Goal: Check status: Check status

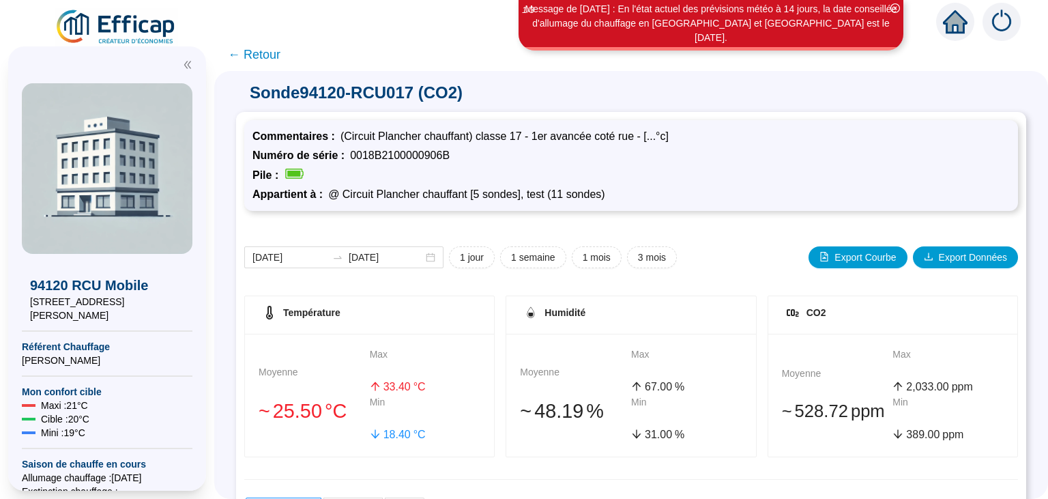
click at [127, 25] on img at bounding box center [116, 27] width 123 height 38
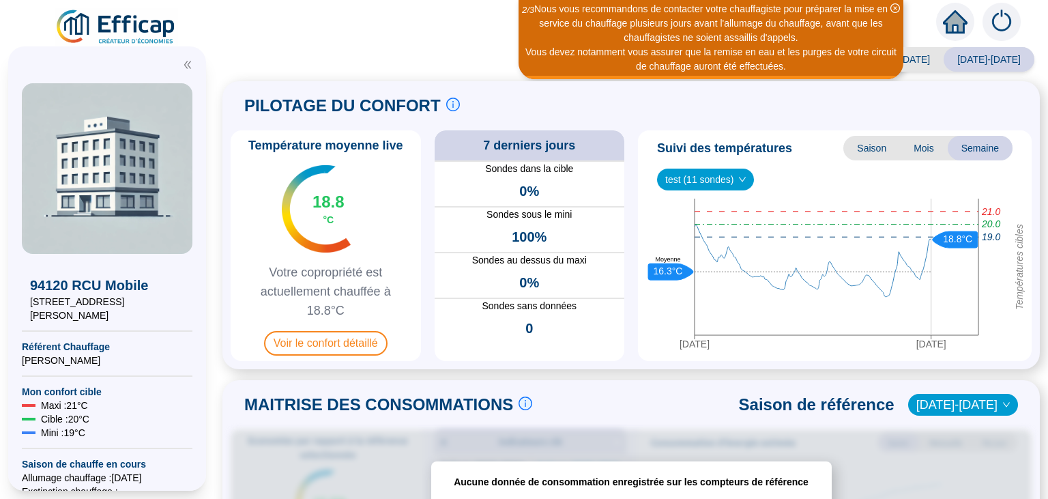
click at [136, 23] on img at bounding box center [116, 27] width 123 height 38
click at [126, 30] on img at bounding box center [116, 27] width 123 height 38
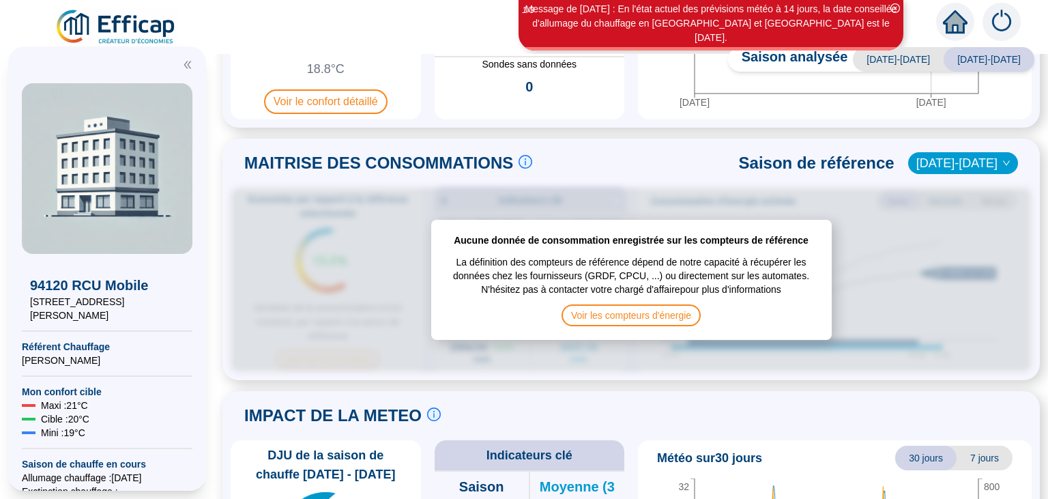
scroll to position [240, 0]
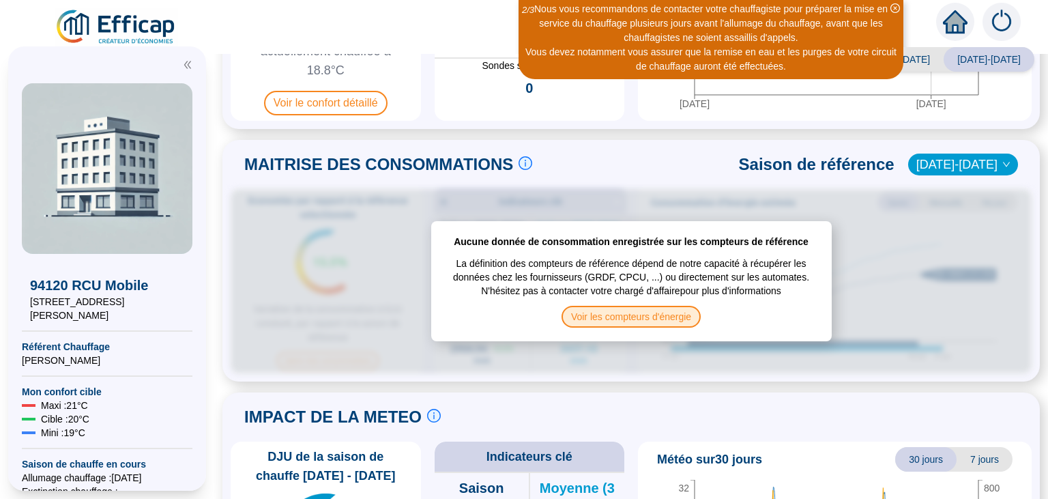
click at [653, 318] on span "Voir les compteurs d'énergie" at bounding box center [630, 317] width 139 height 22
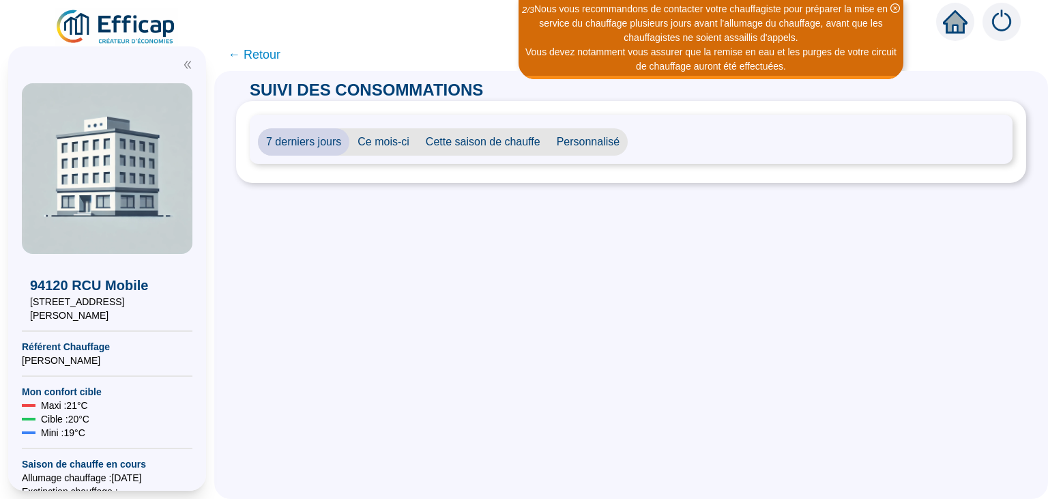
click at [128, 31] on img at bounding box center [116, 27] width 123 height 38
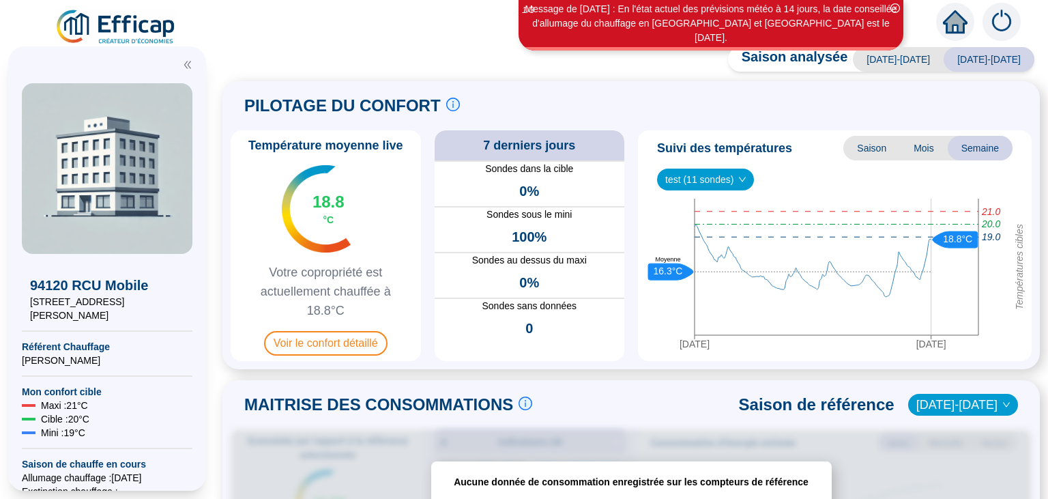
drag, startPoint x: 138, startPoint y: 344, endPoint x: 18, endPoint y: 348, distance: 120.8
click at [18, 348] on div "94120 RCU Mobile [STREET_ADDRESS][PERSON_NAME] Référent Chauffage [PERSON_NAME]…" at bounding box center [107, 268] width 198 height 444
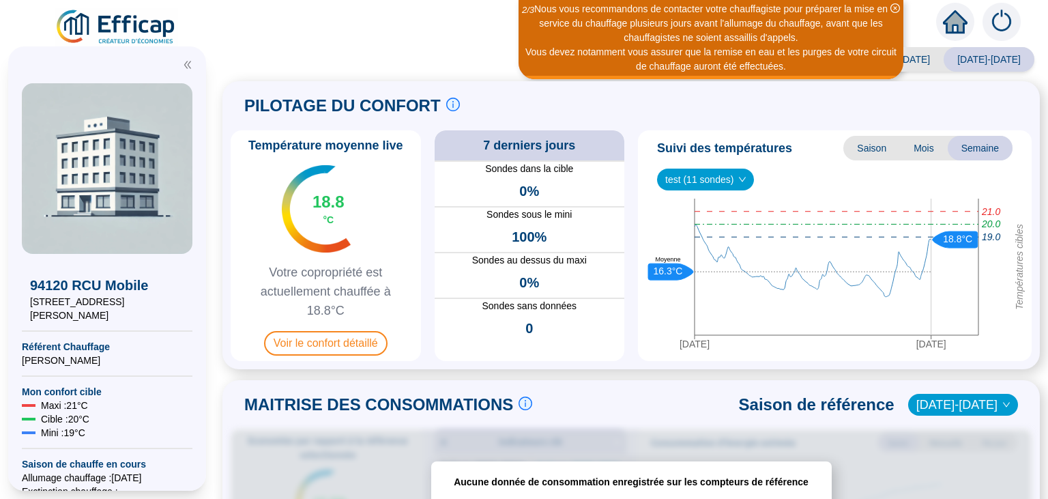
click at [896, 8] on icon "close-circle" at bounding box center [895, 8] width 10 height 10
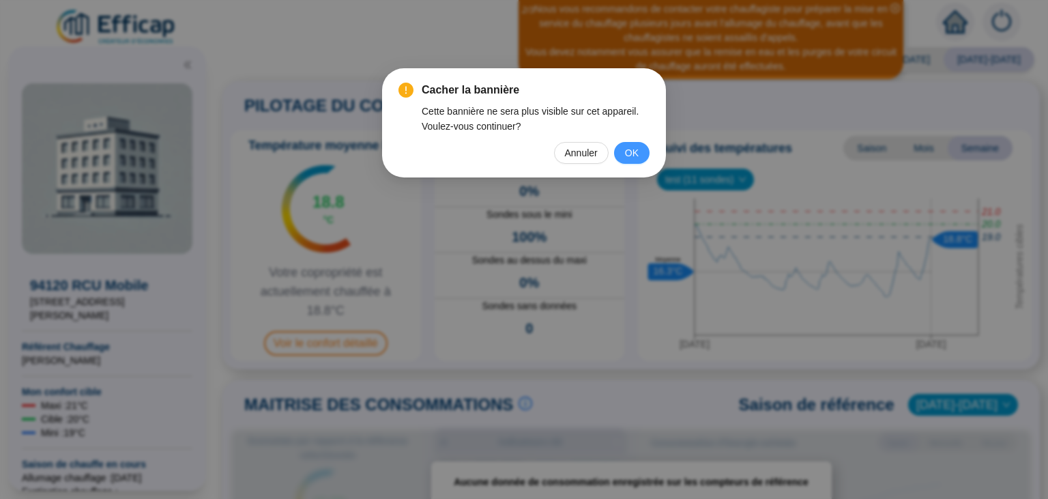
click at [627, 145] on button "OK" at bounding box center [631, 153] width 35 height 22
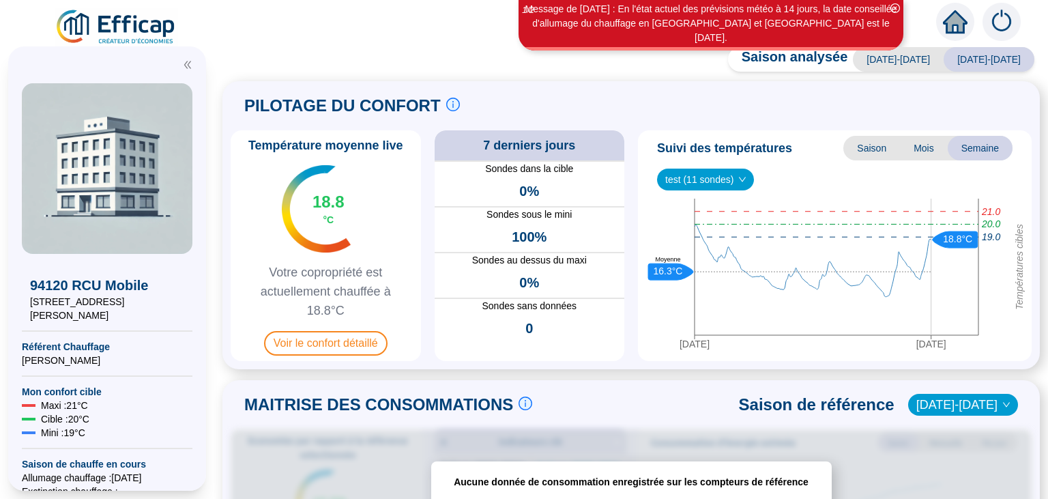
click at [951, 25] on icon "home" at bounding box center [955, 21] width 25 height 19
click at [344, 344] on span "Voir le confort détaillé" at bounding box center [325, 343] width 123 height 25
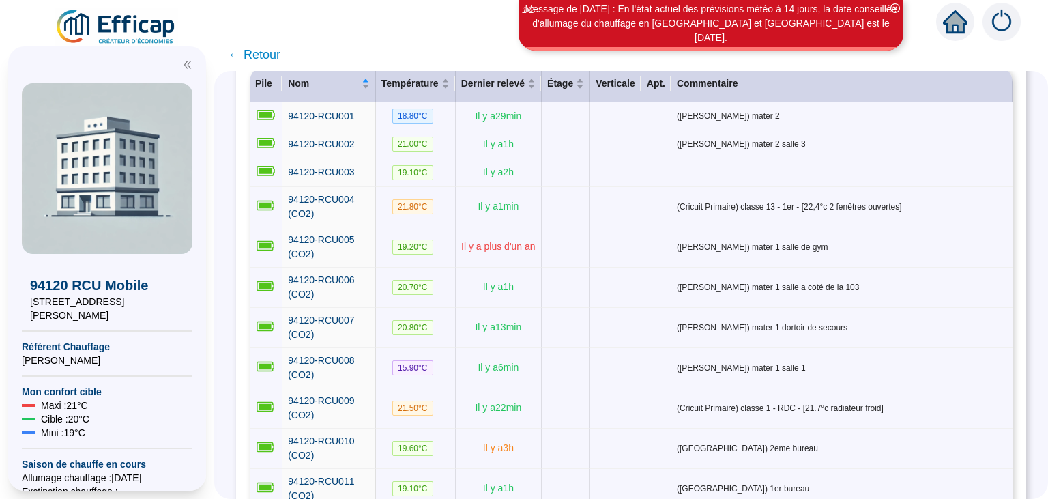
scroll to position [208, 0]
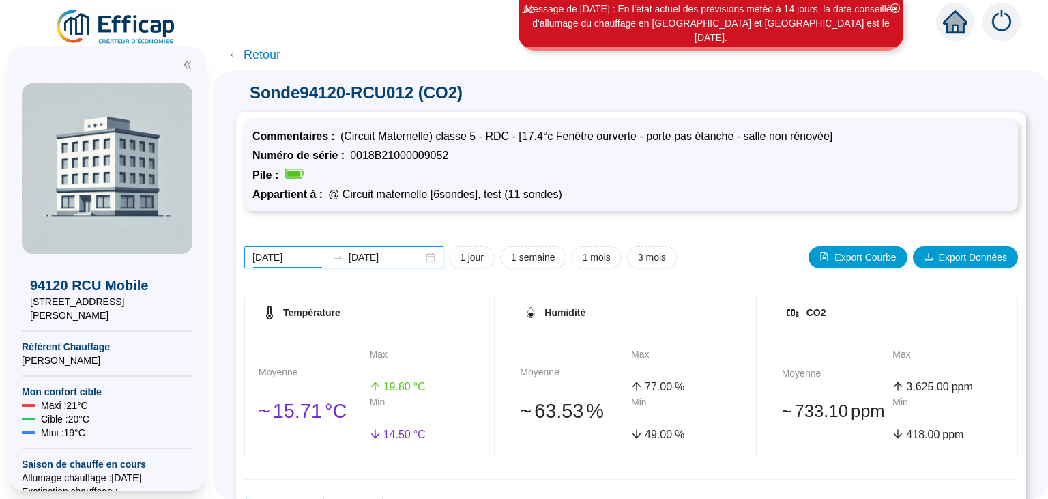
click at [284, 260] on input "[DATE]" at bounding box center [289, 257] width 74 height 14
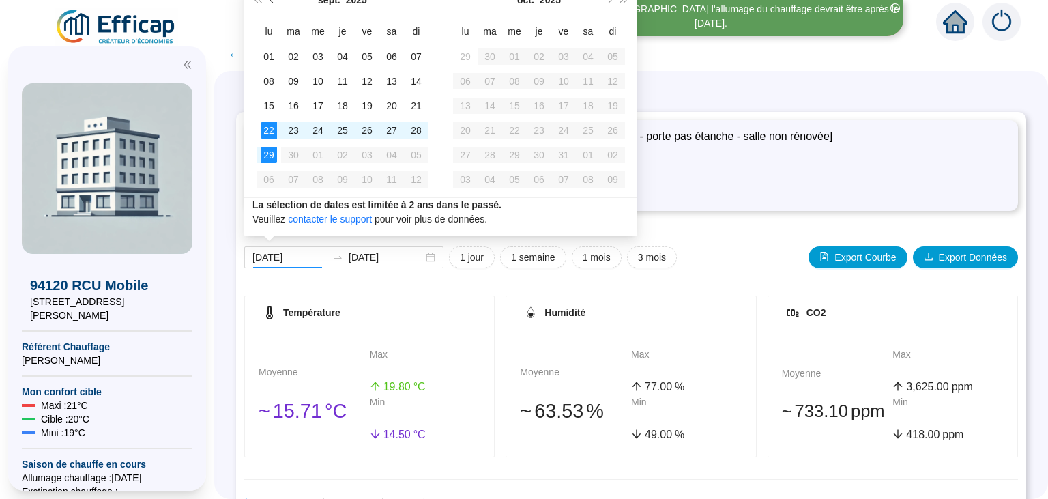
click at [270, 1] on button "Mois précédent (PageUp)" at bounding box center [272, -1] width 15 height 27
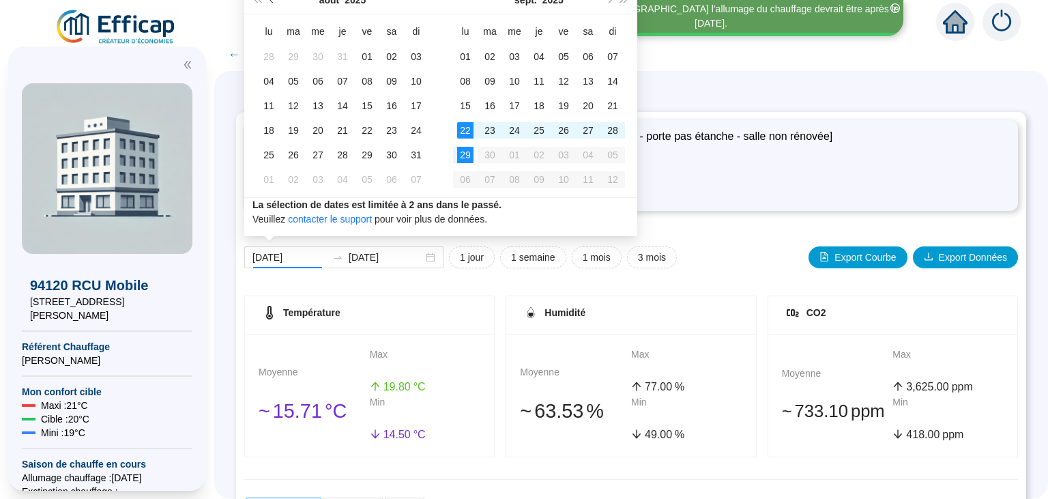
click at [270, 1] on button "Mois précédent (PageUp)" at bounding box center [272, -1] width 15 height 27
type input "[DATE]"
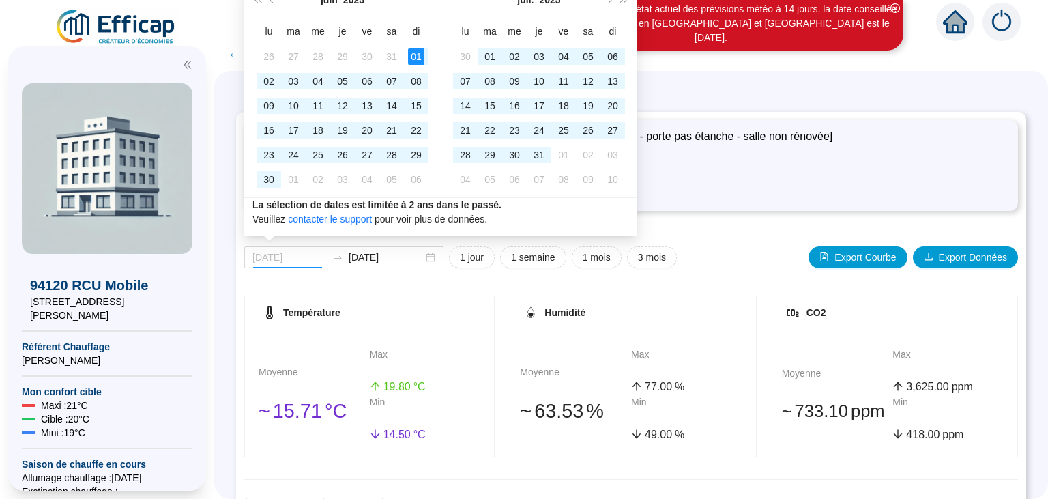
click at [418, 61] on div "01" at bounding box center [416, 56] width 16 height 16
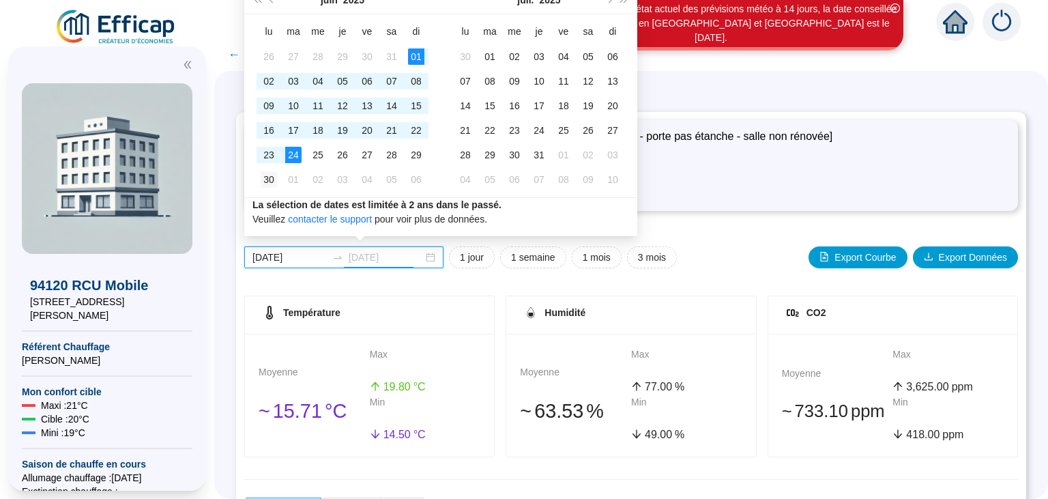
type input "[DATE]"
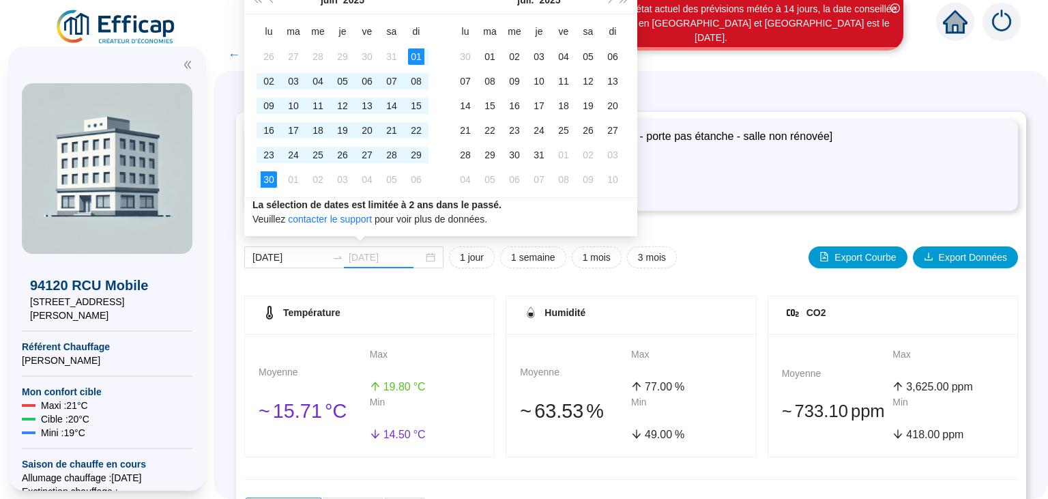
click at [267, 180] on div "30" at bounding box center [269, 179] width 16 height 16
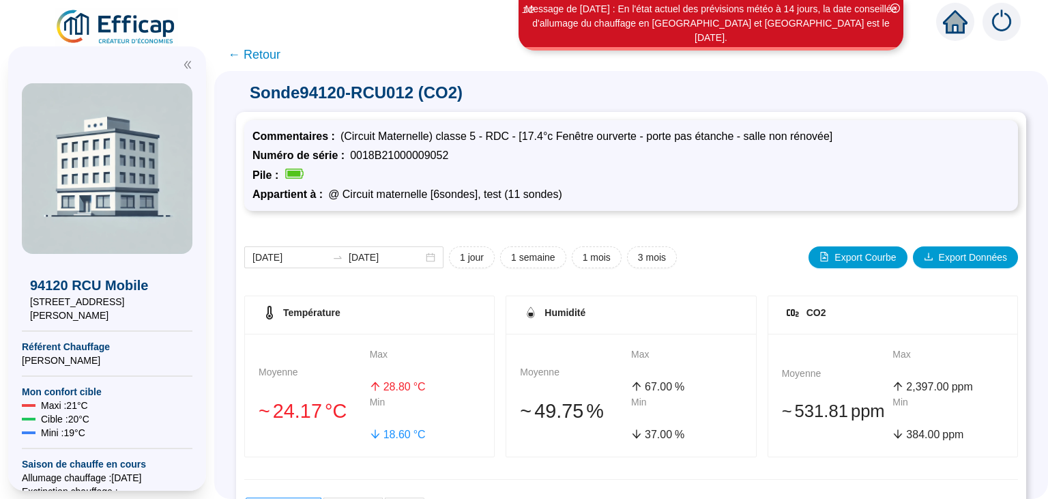
scroll to position [258, 0]
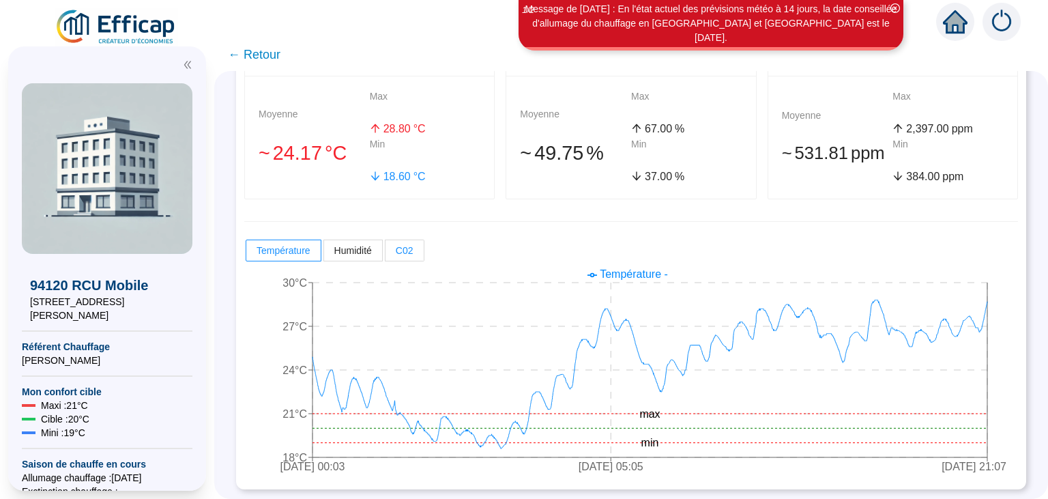
click at [400, 252] on span "C02" at bounding box center [405, 250] width 18 height 11
click at [385, 254] on input "C02" at bounding box center [385, 254] width 0 height 0
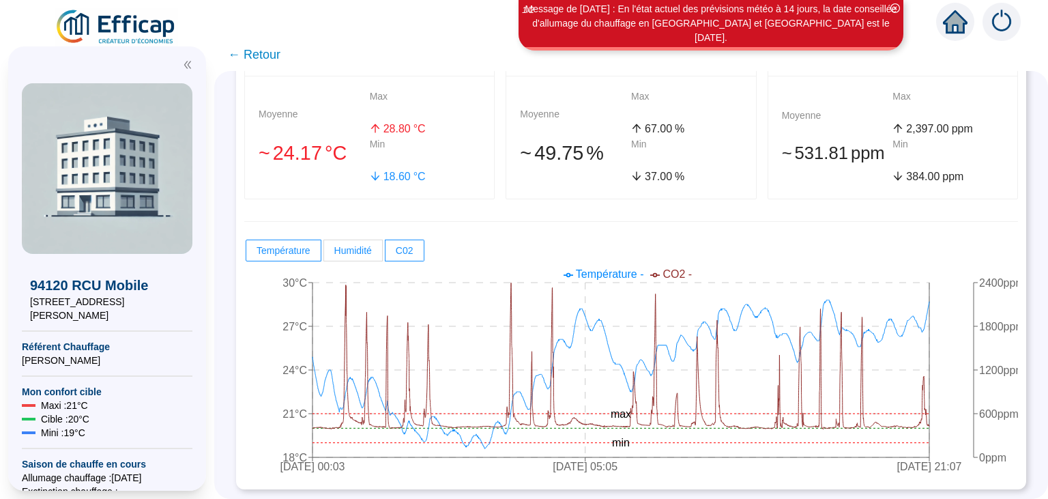
click at [351, 247] on span "Humidité" at bounding box center [353, 250] width 38 height 11
click at [324, 254] on input "Humidité" at bounding box center [324, 254] width 0 height 0
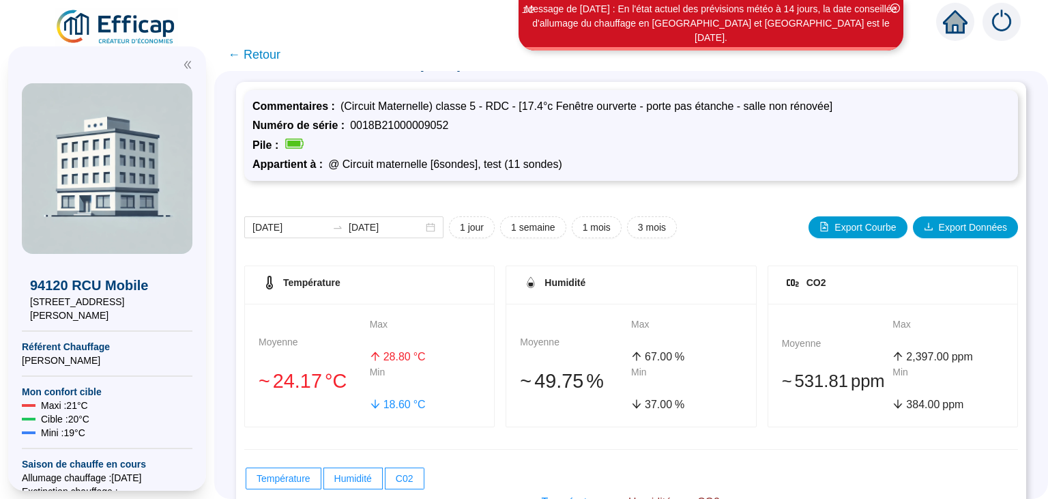
scroll to position [0, 0]
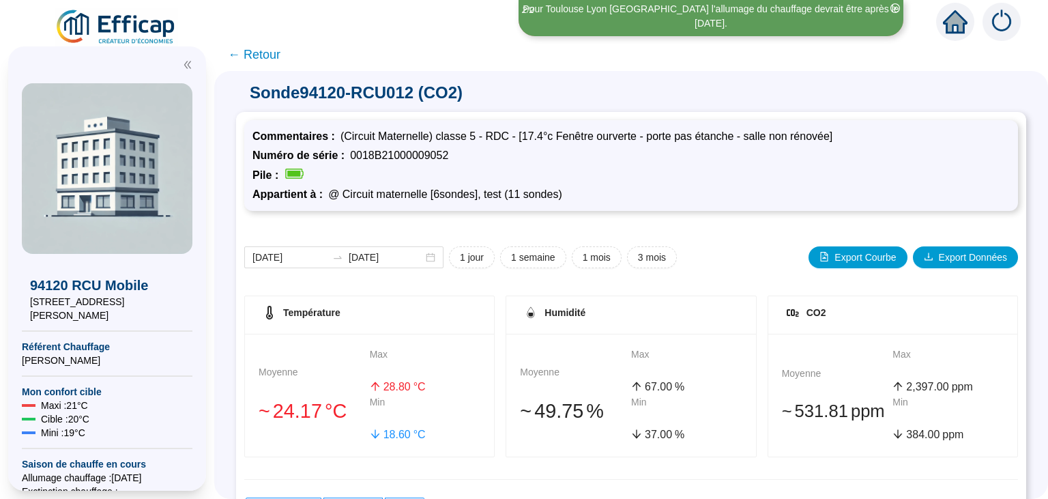
click at [141, 20] on img at bounding box center [116, 27] width 123 height 38
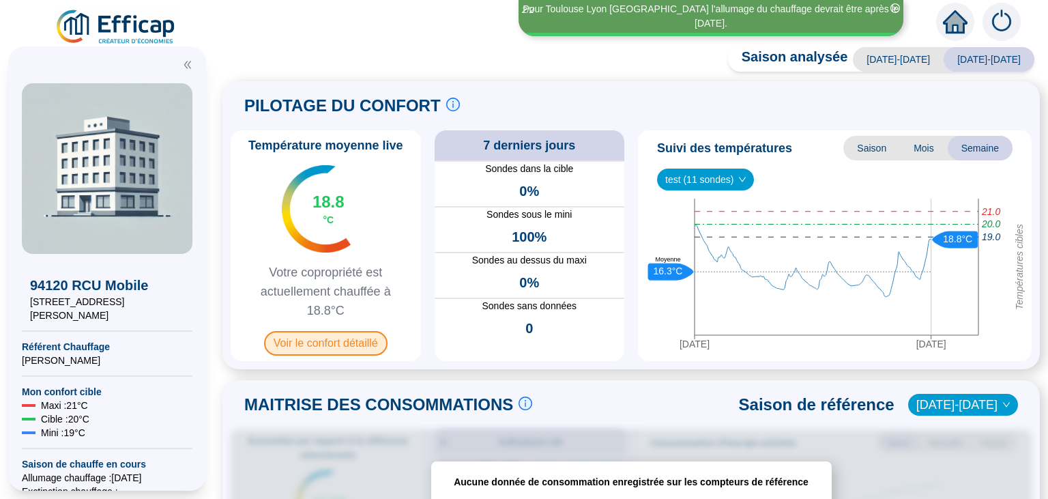
click at [344, 340] on span "Voir le confort détaillé" at bounding box center [325, 343] width 123 height 25
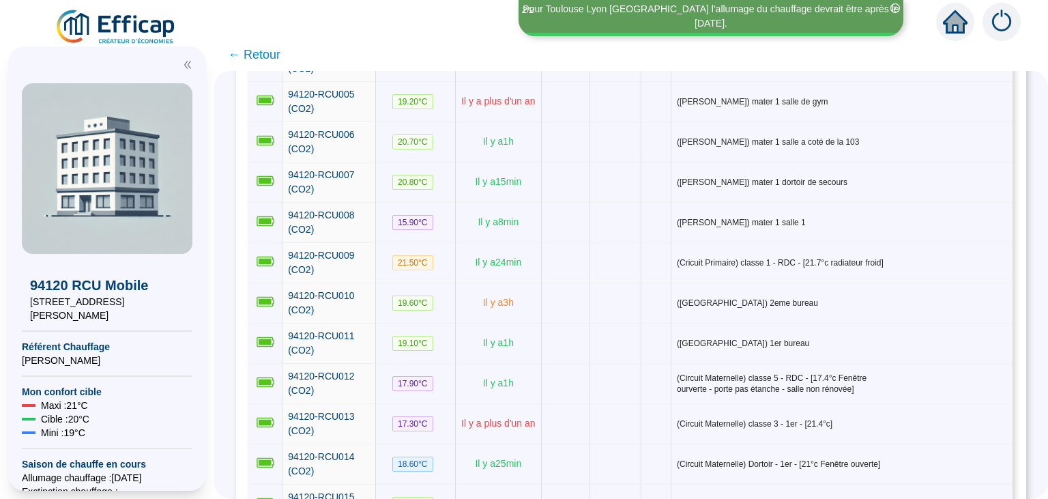
scroll to position [398, 0]
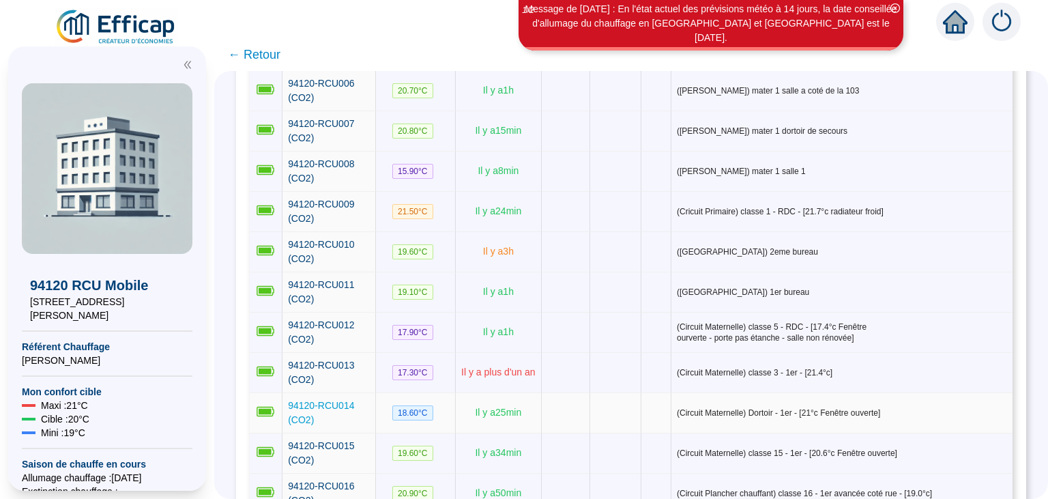
click at [329, 400] on span "94120-RCU014 (CO2)" at bounding box center [321, 412] width 66 height 25
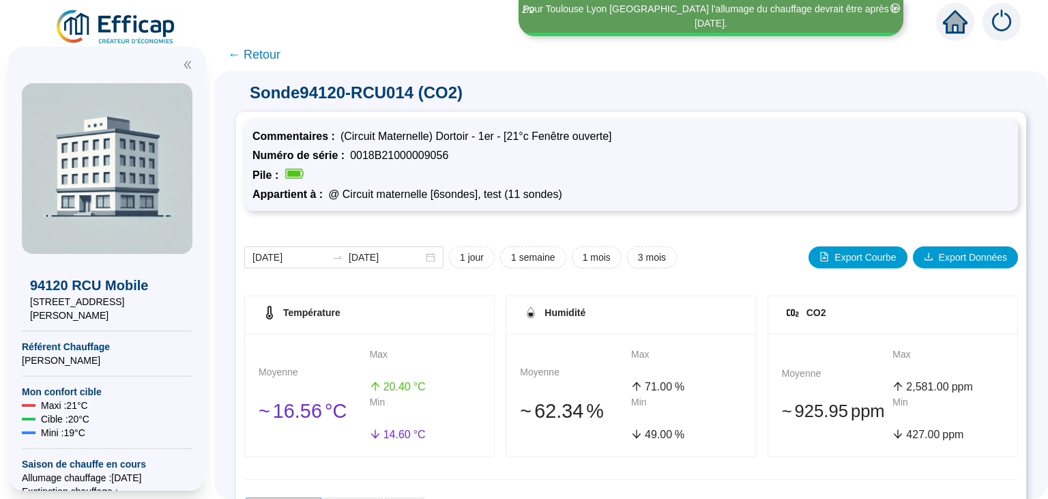
scroll to position [258, 0]
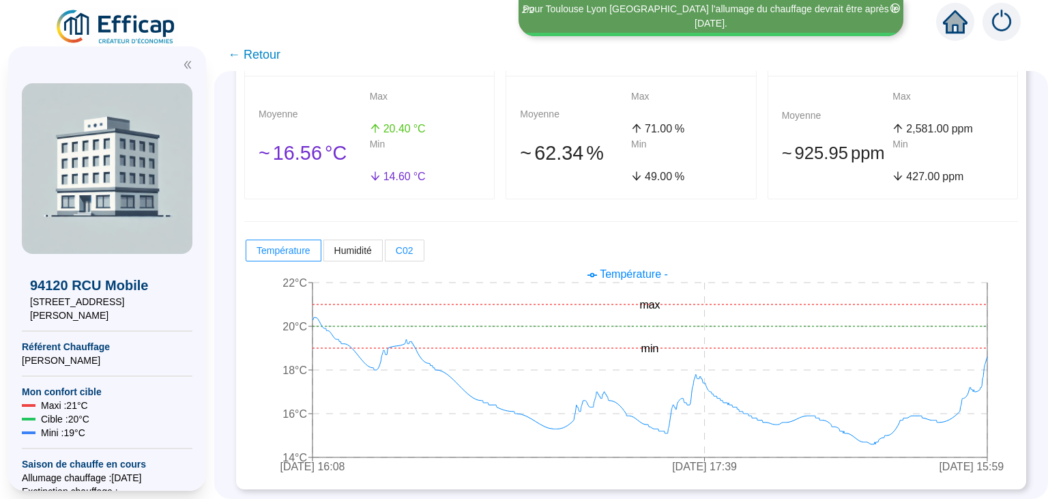
click at [408, 254] on span "C02" at bounding box center [405, 250] width 18 height 11
click at [385, 254] on input "C02" at bounding box center [385, 254] width 0 height 0
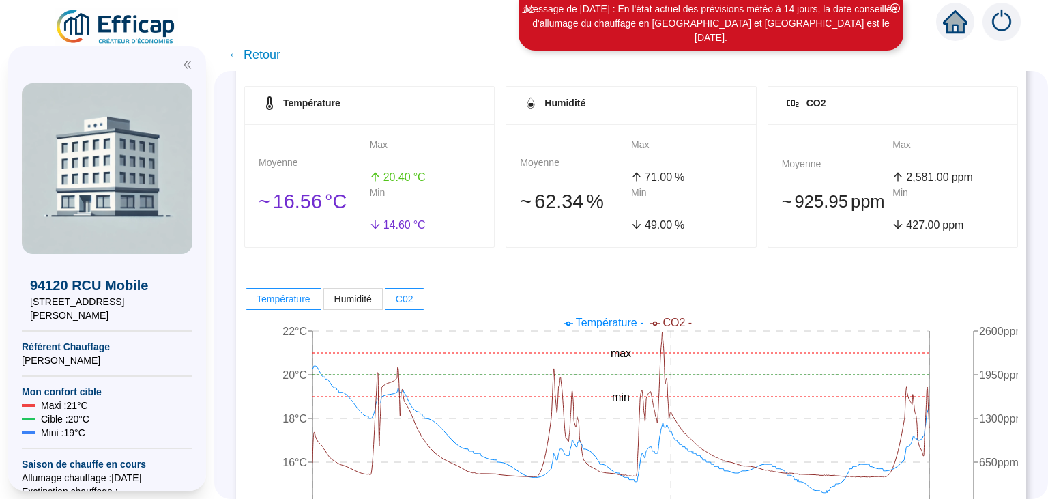
scroll to position [234, 0]
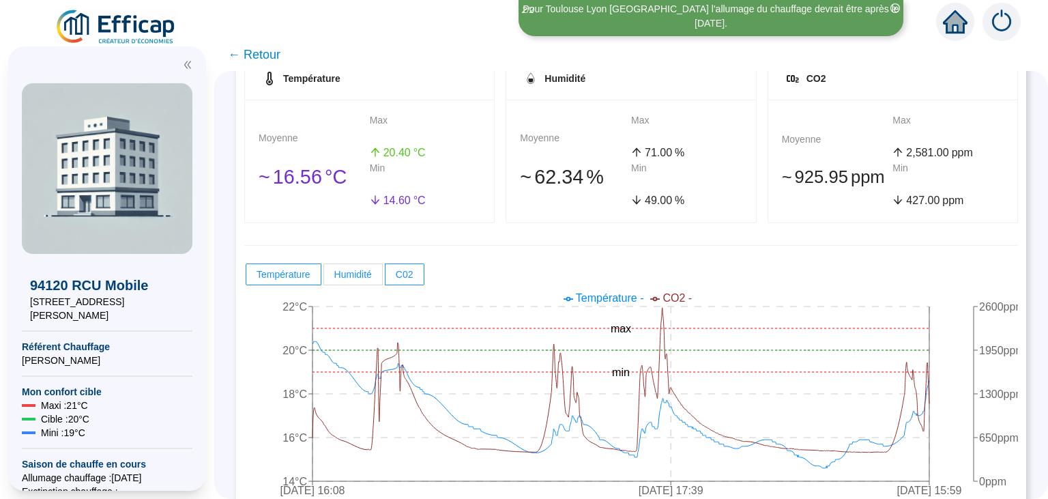
click at [352, 273] on span "Humidité" at bounding box center [353, 274] width 38 height 11
click at [324, 278] on input "Humidité" at bounding box center [324, 278] width 0 height 0
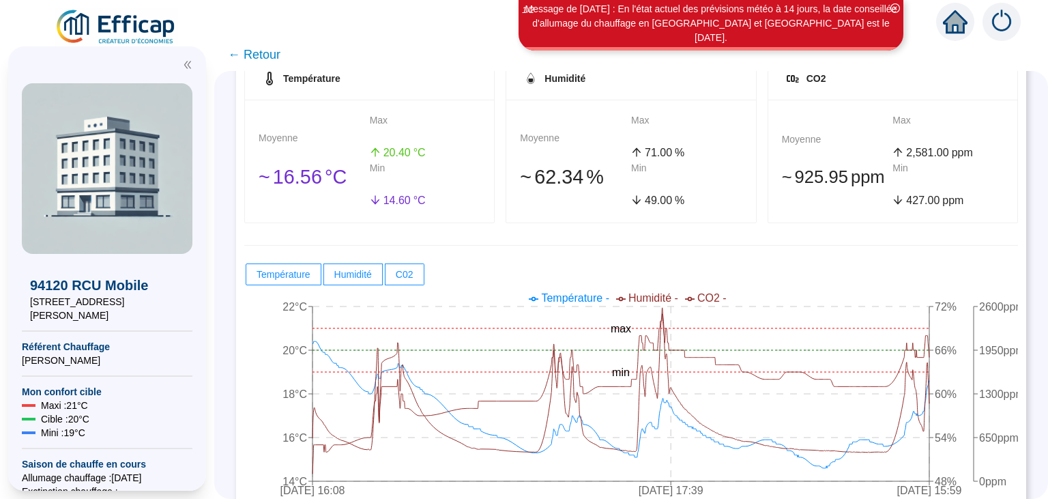
click at [137, 33] on img at bounding box center [116, 27] width 123 height 38
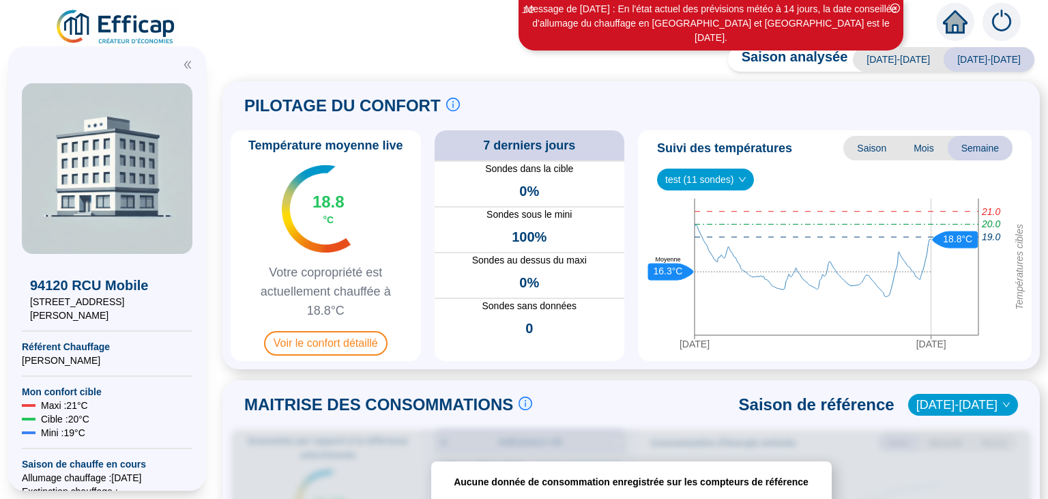
click at [136, 26] on img at bounding box center [116, 27] width 123 height 38
drag, startPoint x: 486, startPoint y: 166, endPoint x: 581, endPoint y: 170, distance: 95.6
click at [581, 170] on span "Sondes dans la cible" at bounding box center [529, 169] width 190 height 14
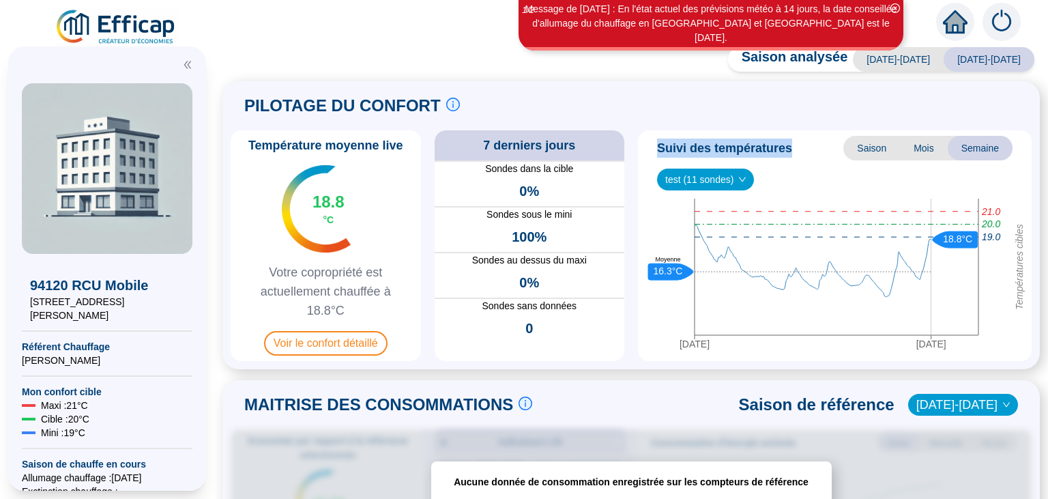
drag, startPoint x: 656, startPoint y: 147, endPoint x: 787, endPoint y: 146, distance: 131.0
click at [787, 146] on div "Suivi des températures Saison Mois Semaine" at bounding box center [834, 148] width 383 height 25
click at [787, 146] on span "Suivi des températures" at bounding box center [724, 147] width 135 height 19
